Goal: Task Accomplishment & Management: Manage account settings

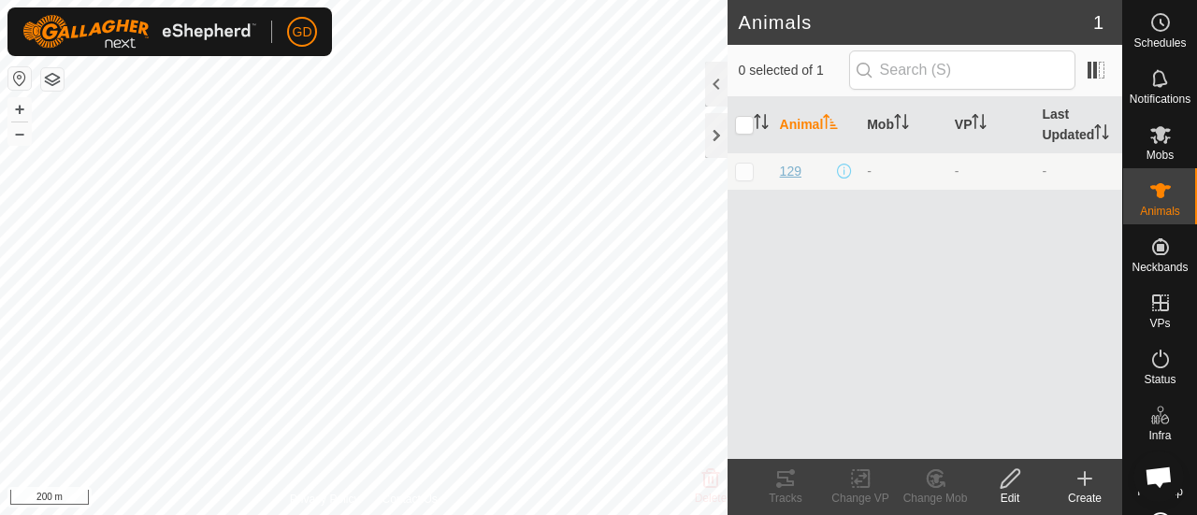
click at [787, 170] on span "129" at bounding box center [791, 172] width 22 height 20
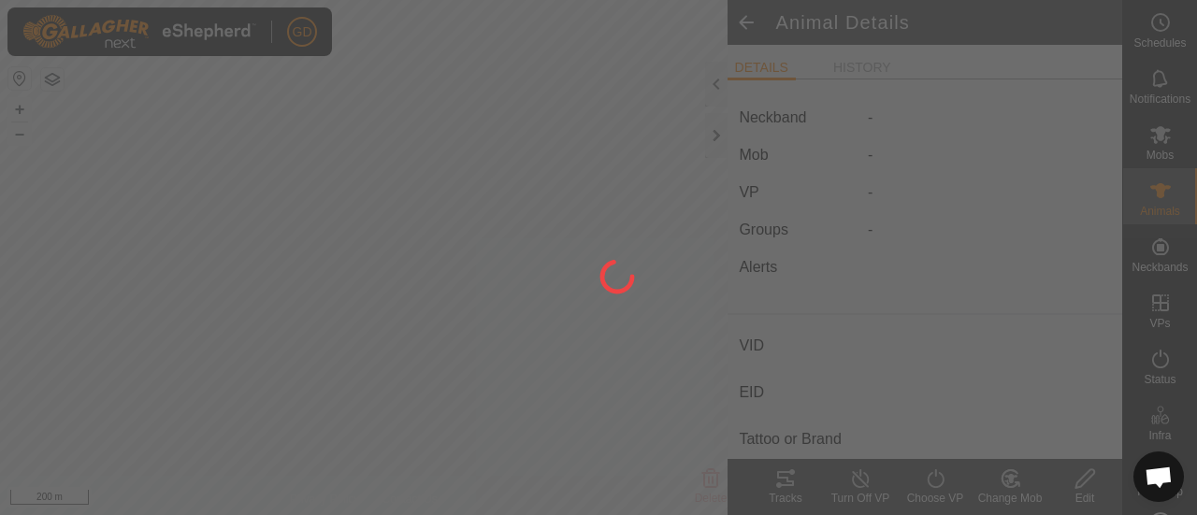
type input "129"
type input "-"
type input "Droughtmaster"
type input "-"
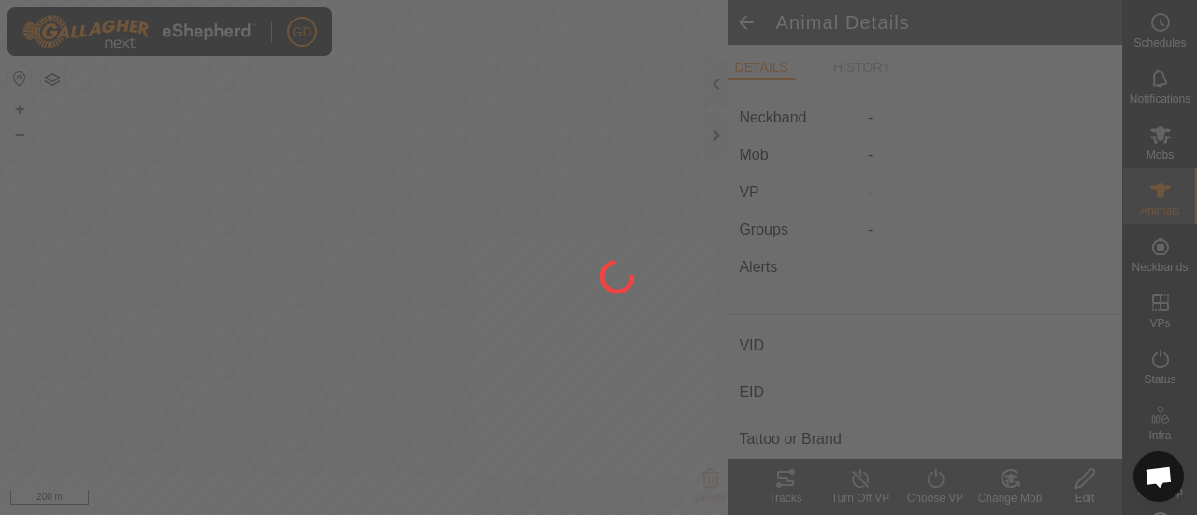
type input "09/2021"
type input "4 years 1 month"
type input "756 kg"
type input "-"
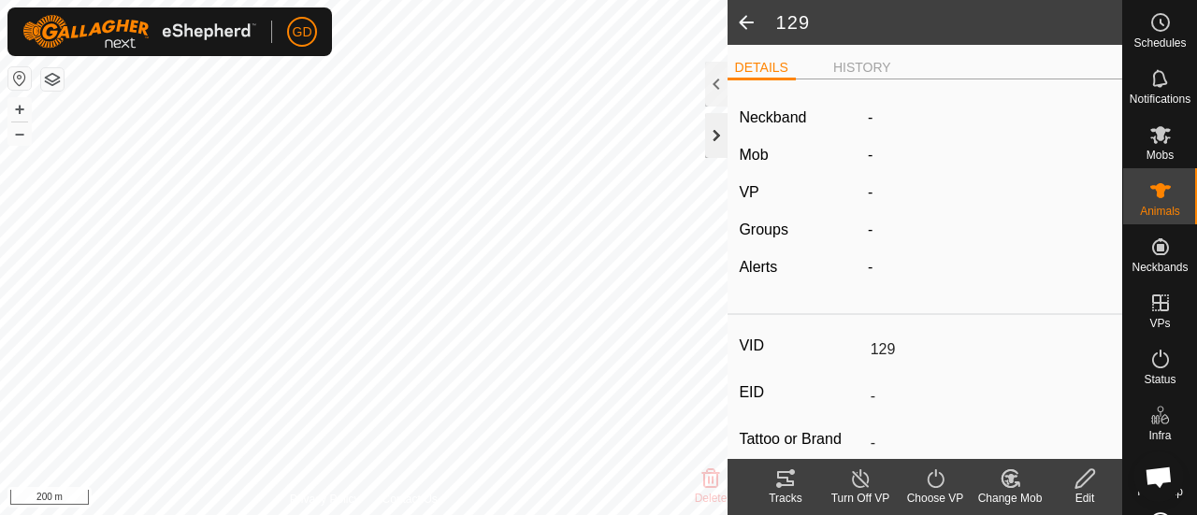
click at [714, 136] on div at bounding box center [716, 135] width 22 height 45
